Goal: Task Accomplishment & Management: Use online tool/utility

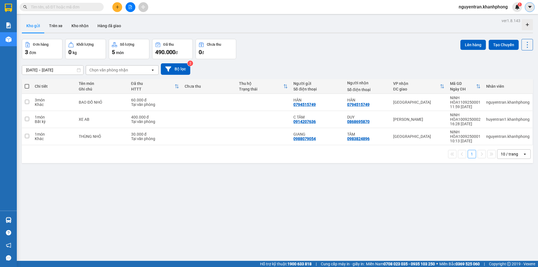
click at [528, 6] on icon "caret-down" at bounding box center [529, 7] width 3 height 2
click at [473, 9] on span "nguyentran.khanhphong" at bounding box center [483, 6] width 58 height 7
click at [469, 15] on span "Đăng xuất" at bounding box center [485, 17] width 47 height 6
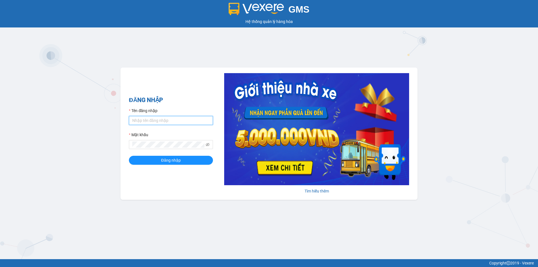
click at [197, 119] on input "Tên đăng nhập" at bounding box center [171, 120] width 84 height 9
type input "thuthuong.khanhphong"
click at [166, 162] on span "Đăng nhập" at bounding box center [171, 160] width 20 height 6
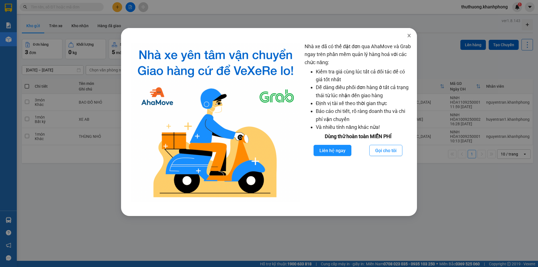
click at [407, 37] on icon "close" at bounding box center [409, 35] width 4 height 4
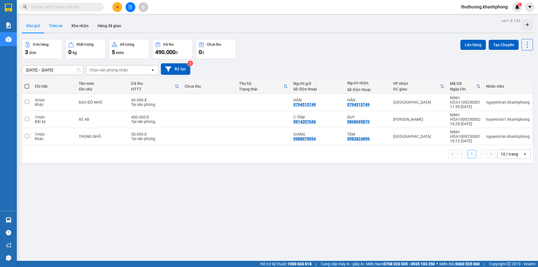
click at [60, 28] on button "Trên xe" at bounding box center [56, 25] width 22 height 13
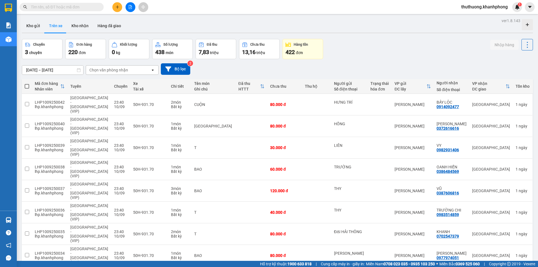
click at [142, 72] on div "Chọn văn phòng nhận" at bounding box center [118, 70] width 64 height 9
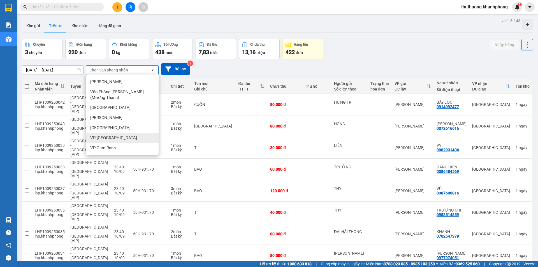
click at [106, 139] on span "VP Ninh Hòa" at bounding box center [113, 138] width 47 height 6
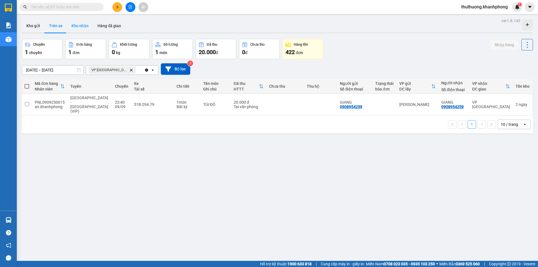
click at [76, 27] on button "Kho nhận" at bounding box center [80, 25] width 26 height 13
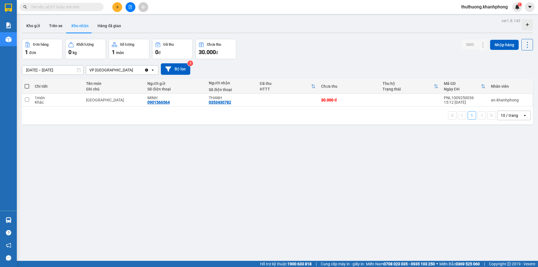
click at [211, 190] on div "ver 1.8.143 Kho gửi Trên xe Kho nhận Hàng đã giao Đơn hàng 1 đơn Khối lượng 0 k…" at bounding box center [277, 150] width 515 height 267
click at [470, 100] on icon at bounding box center [472, 100] width 4 height 4
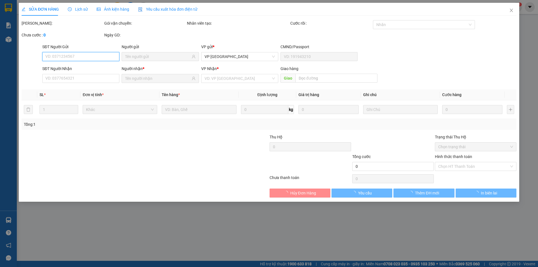
type input "0901566564"
type input "MINH"
type input "0353430782"
type input "THANH"
type input "30.000"
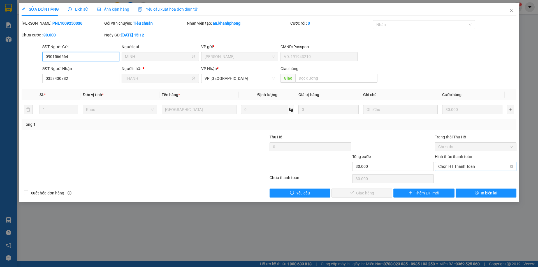
click at [457, 167] on span "Chọn HT Thanh Toán" at bounding box center [475, 166] width 75 height 8
click at [461, 178] on div "Tại văn phòng" at bounding box center [475, 177] width 75 height 6
type input "0"
click at [369, 195] on span "Giao hàng" at bounding box center [365, 193] width 18 height 6
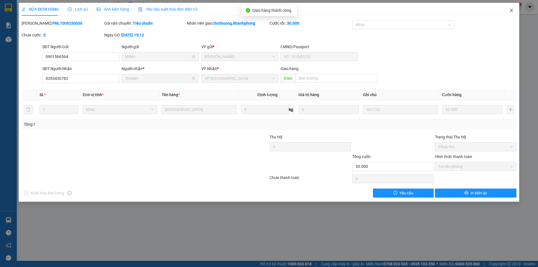
click at [509, 10] on icon "close" at bounding box center [511, 10] width 4 height 4
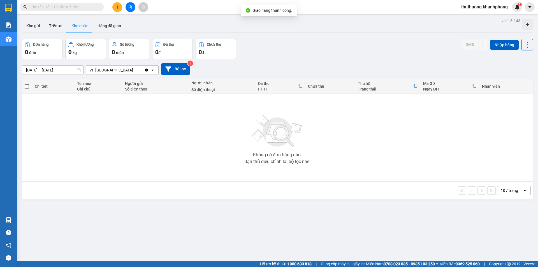
click at [265, 203] on div "ver 1.8.143 Kho gửi Trên xe Kho nhận Hàng đã giao Đơn hàng 0 đơn Khối lượng 0 k…" at bounding box center [277, 150] width 515 height 267
